Goal: Use online tool/utility: Utilize a website feature to perform a specific function

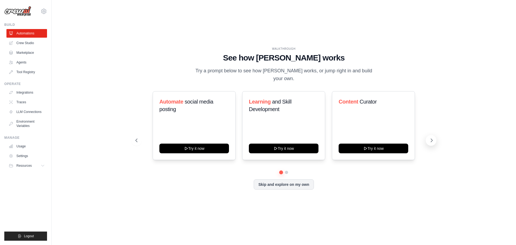
click at [430, 138] on icon at bounding box center [431, 140] width 5 height 5
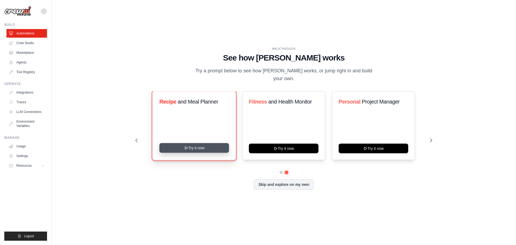
click at [205, 143] on button "Try it now" at bounding box center [194, 148] width 70 height 10
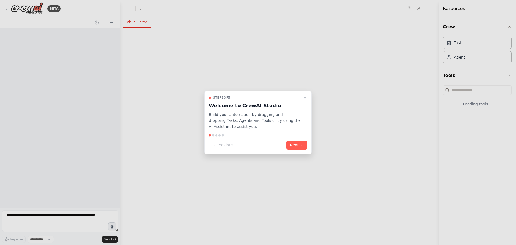
select select "****"
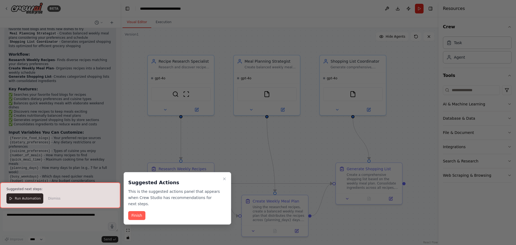
scroll to position [384, 0]
click at [133, 211] on button "Finish" at bounding box center [136, 215] width 17 height 9
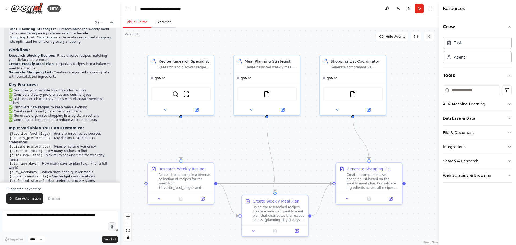
click at [165, 22] on button "Execution" at bounding box center [163, 22] width 24 height 11
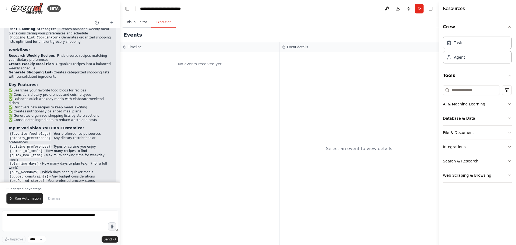
click at [139, 23] on button "Visual Editor" at bounding box center [137, 22] width 29 height 11
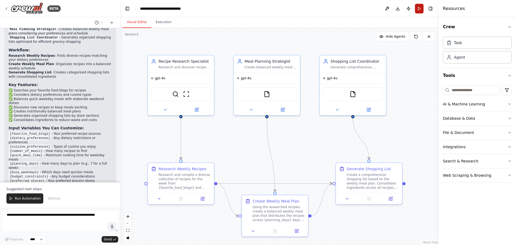
click at [420, 9] on button "Run" at bounding box center [419, 9] width 9 height 10
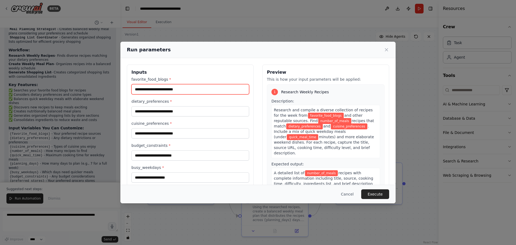
click at [199, 88] on input "favorite_food_blogs *" at bounding box center [190, 89] width 118 height 10
type input "******"
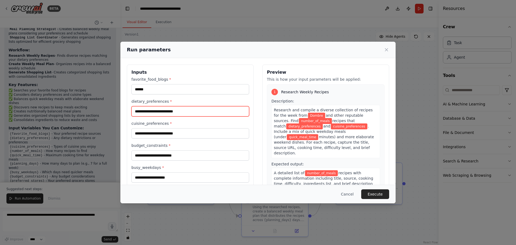
click at [173, 112] on input "dietary_preferences *" at bounding box center [190, 111] width 118 height 10
click at [386, 49] on icon at bounding box center [386, 49] width 5 height 5
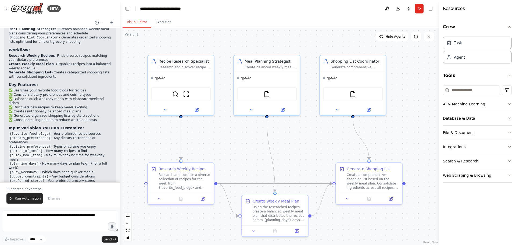
click at [508, 103] on icon "button" at bounding box center [509, 104] width 4 height 4
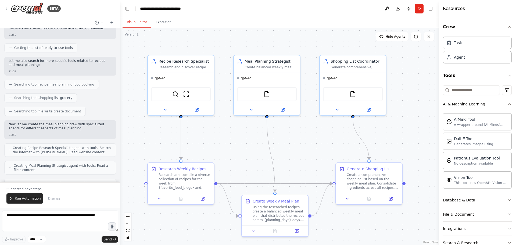
scroll to position [54, 0]
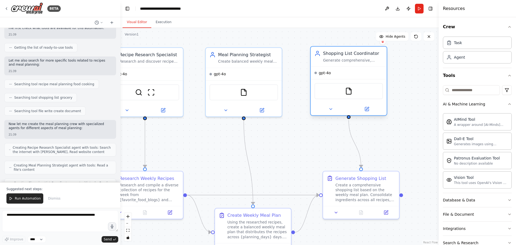
drag, startPoint x: 377, startPoint y: 66, endPoint x: 386, endPoint y: 68, distance: 9.3
click at [386, 68] on div "gpt-4o FileReadTool" at bounding box center [349, 90] width 76 height 49
click at [21, 9] on img at bounding box center [27, 8] width 32 height 12
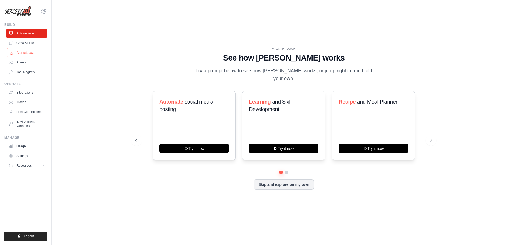
click at [29, 53] on link "Marketplace" at bounding box center [27, 52] width 41 height 9
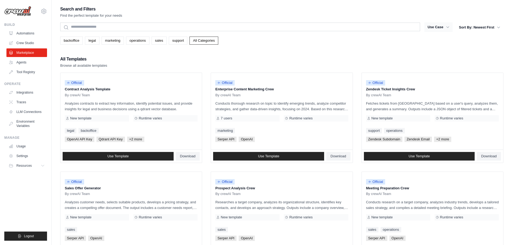
click at [444, 30] on button "Use Case" at bounding box center [438, 27] width 28 height 10
click at [31, 123] on link "Environment Variables" at bounding box center [27, 123] width 41 height 13
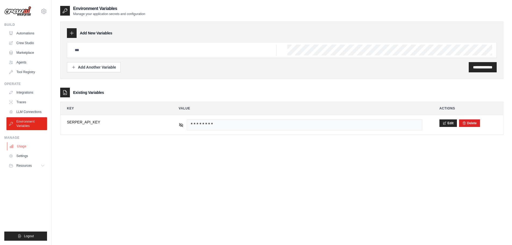
click at [22, 148] on link "Usage" at bounding box center [27, 146] width 41 height 9
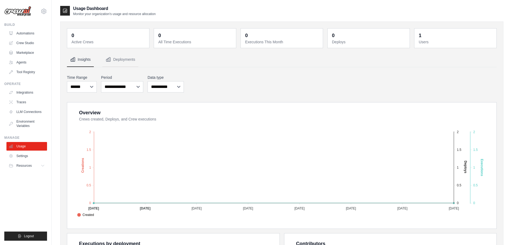
click at [22, 13] on img at bounding box center [17, 11] width 27 height 10
click at [25, 92] on link "Integrations" at bounding box center [27, 92] width 41 height 9
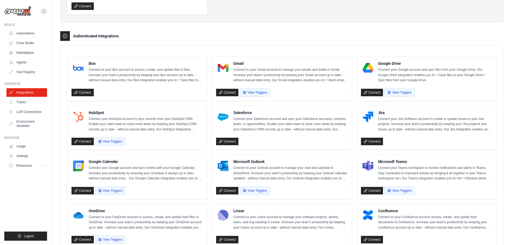
scroll to position [108, 0]
